Goal: Information Seeking & Learning: Learn about a topic

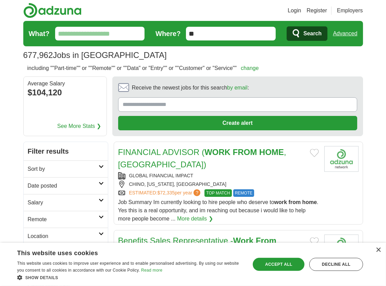
click at [99, 232] on icon at bounding box center [101, 233] width 5 height 3
click at [378, 251] on div "×" at bounding box center [378, 250] width 5 height 5
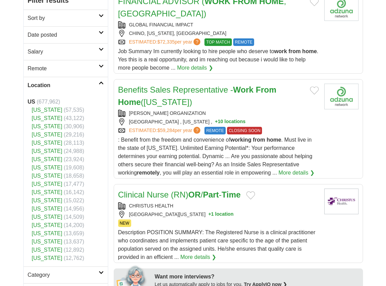
scroll to position [165, 0]
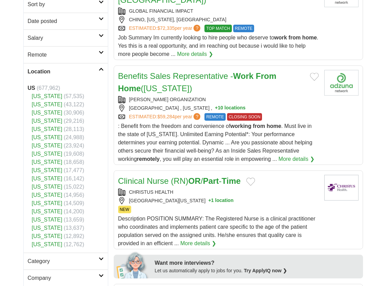
click at [58, 171] on link "[US_STATE]" at bounding box center [47, 170] width 31 height 6
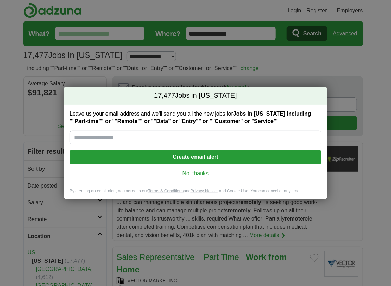
click at [189, 174] on link "No, thanks" at bounding box center [195, 174] width 241 height 8
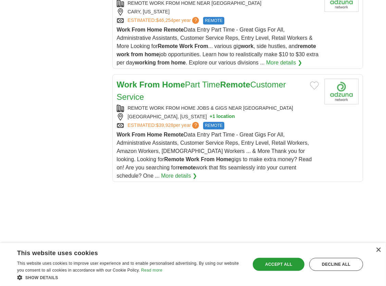
scroll to position [1251, 0]
